Goal: Communication & Community: Answer question/provide support

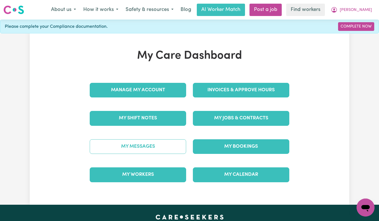
click at [145, 141] on link "My Messages" at bounding box center [138, 146] width 96 height 15
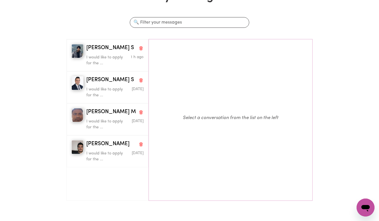
scroll to position [47, 0]
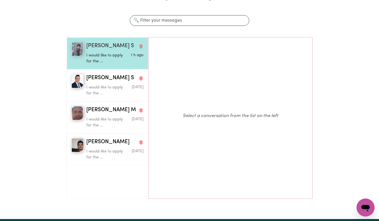
click at [104, 58] on p "I would like to apply for the ..." at bounding box center [105, 58] width 38 height 12
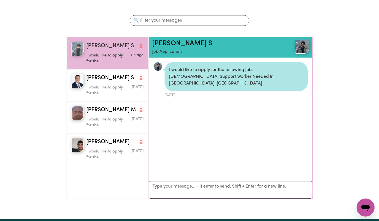
scroll to position [3, 0]
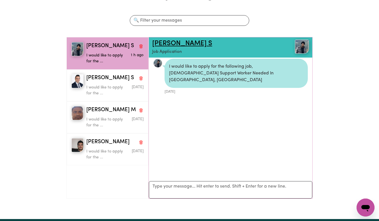
click at [169, 43] on link "[PERSON_NAME] S" at bounding box center [182, 43] width 60 height 7
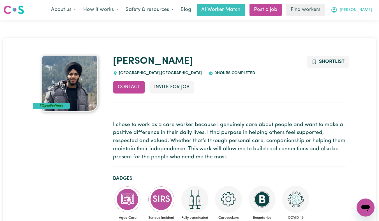
click at [338, 9] on icon "My Account" at bounding box center [334, 9] width 7 height 7
click at [349, 28] on link "Logout" at bounding box center [353, 32] width 44 height 11
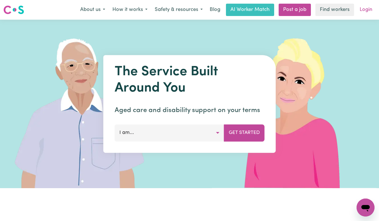
click at [368, 9] on link "Login" at bounding box center [365, 10] width 19 height 12
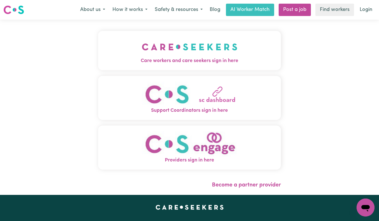
click at [167, 51] on img "Care workers and care seekers sign in here" at bounding box center [190, 46] width 96 height 21
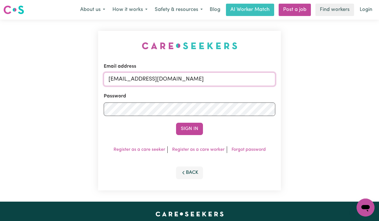
drag, startPoint x: 270, startPoint y: 83, endPoint x: 136, endPoint y: 82, distance: 133.5
click at [136, 82] on input "[EMAIL_ADDRESS][DOMAIN_NAME]" at bounding box center [190, 78] width 172 height 13
paste input "MartiCF"
type input "[EMAIL_ADDRESS][DOMAIN_NAME]"
click at [176, 123] on button "Sign In" at bounding box center [189, 129] width 27 height 12
